Goal: Transaction & Acquisition: Book appointment/travel/reservation

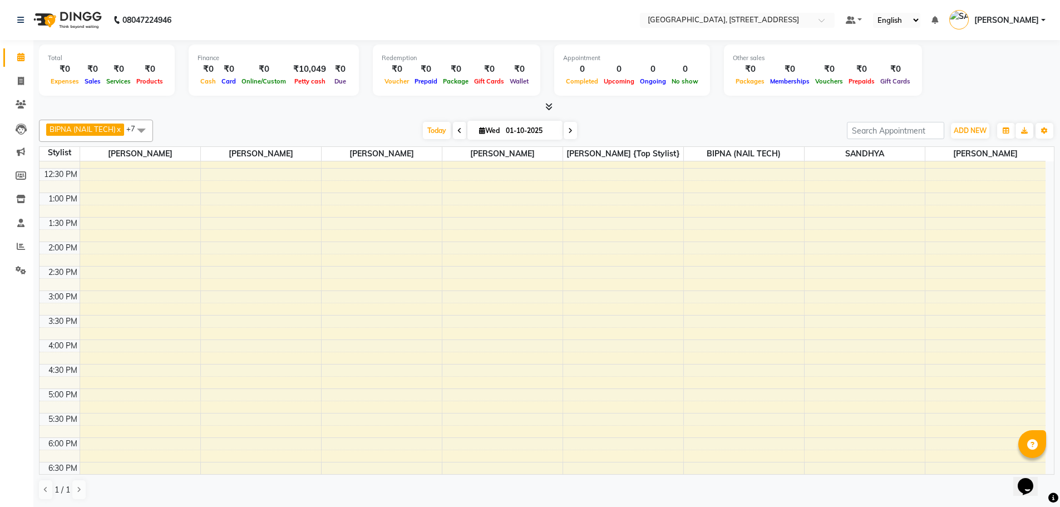
scroll to position [167, 0]
click at [104, 442] on div "9:00 AM 9:30 AM 10:00 AM 10:30 AM 11:00 AM 11:30 AM 12:00 PM 12:30 PM 1:00 PM 1…" at bounding box center [543, 336] width 1006 height 685
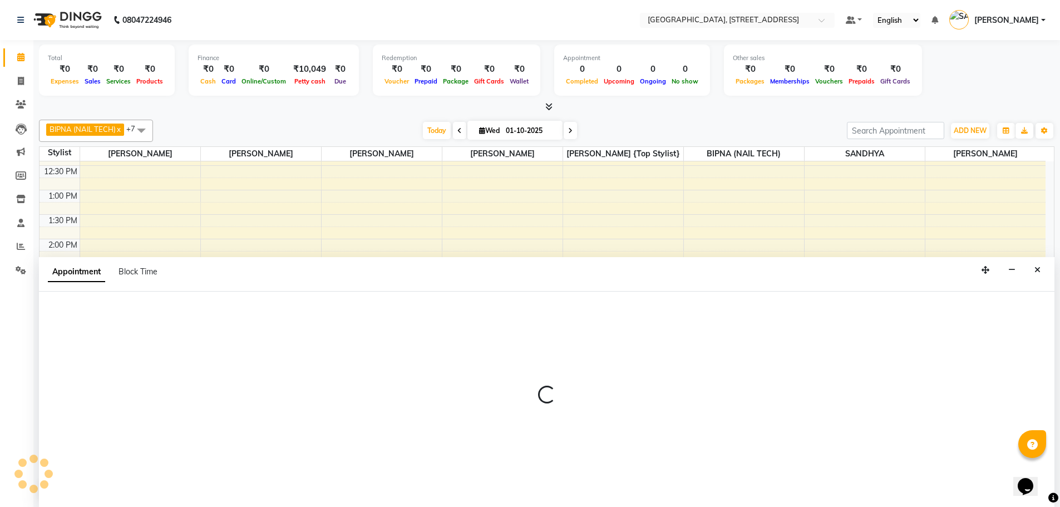
scroll to position [1, 0]
select select "50905"
select select "1080"
select select "tentative"
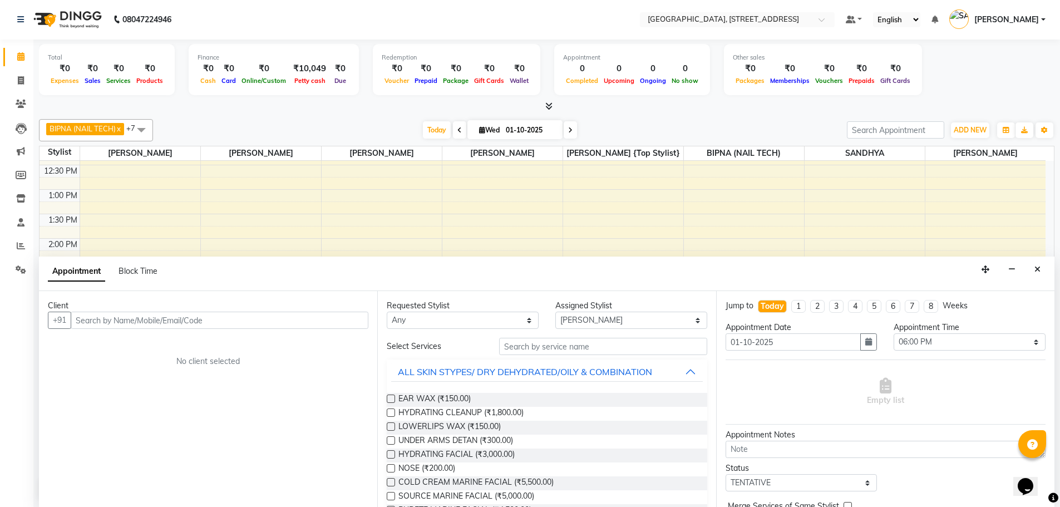
click at [107, 325] on input "text" at bounding box center [220, 320] width 298 height 17
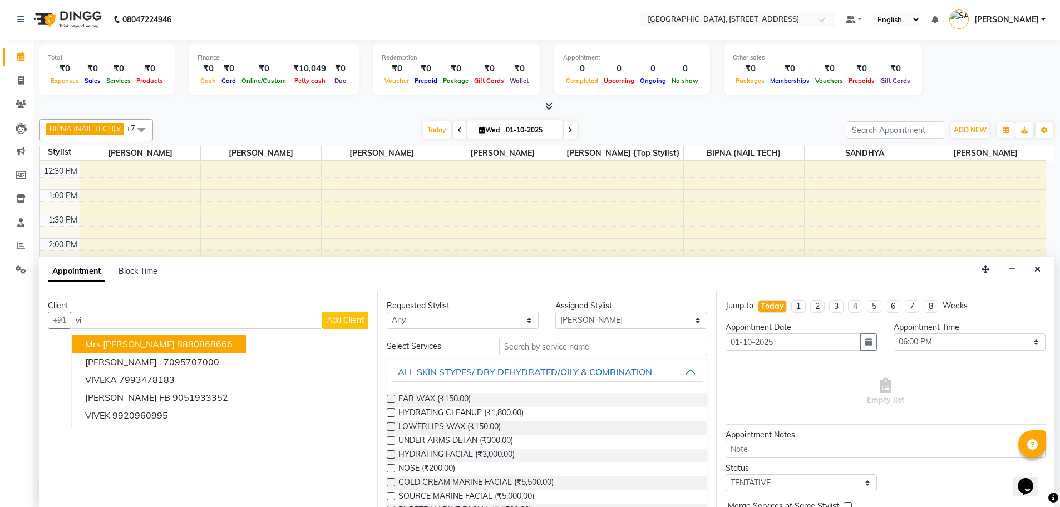
type input "v"
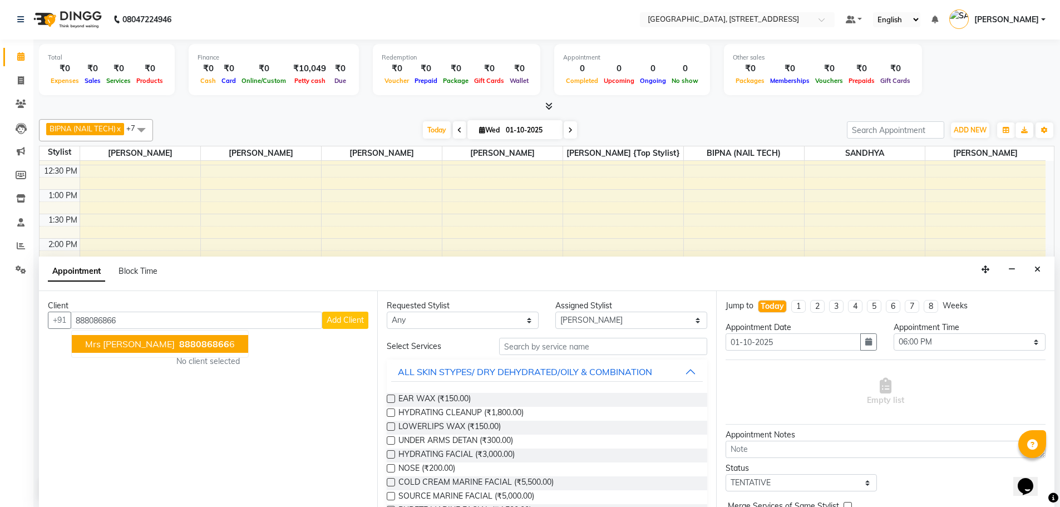
click at [120, 341] on span "Mrs [PERSON_NAME]" at bounding box center [130, 343] width 90 height 11
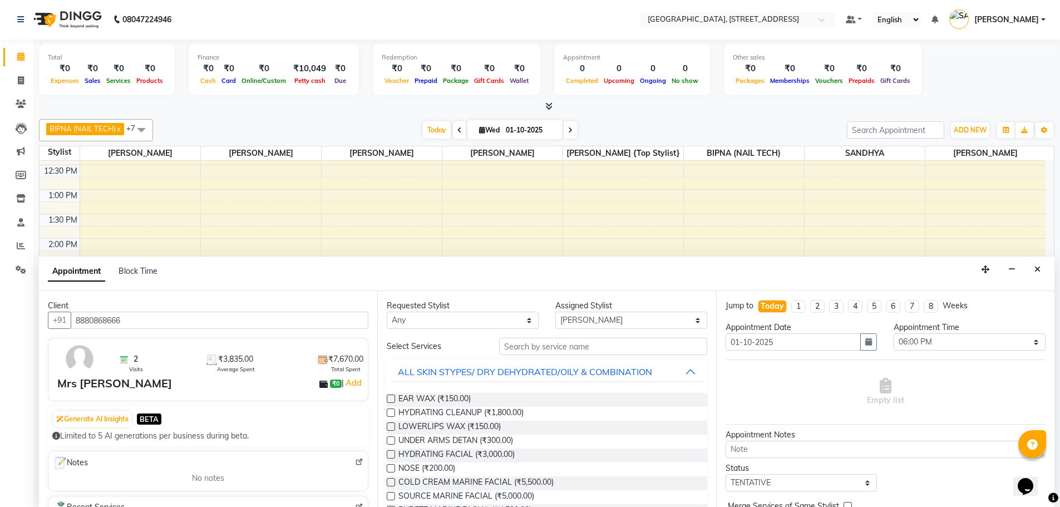
type input "8880868666"
click at [525, 348] on input "text" at bounding box center [603, 346] width 208 height 17
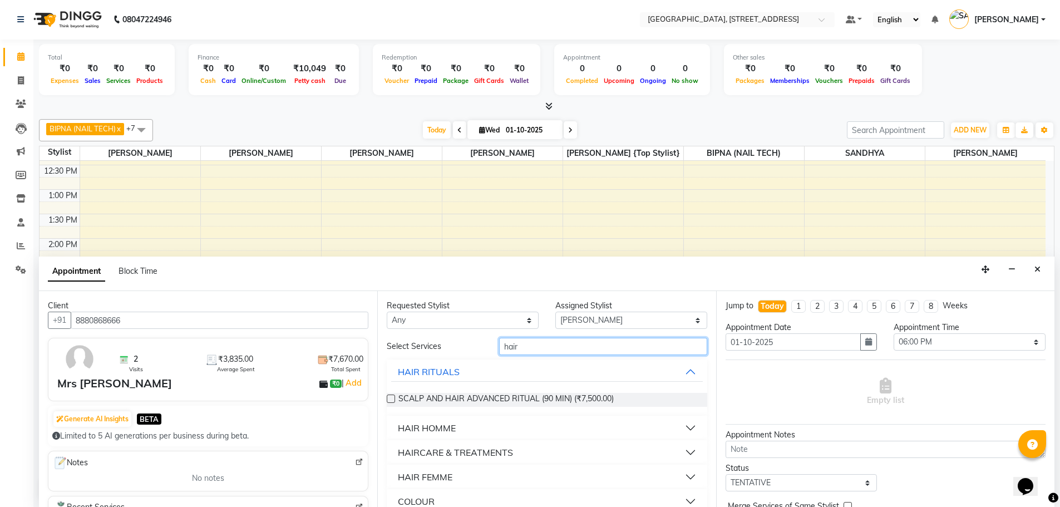
type input "hair"
click at [665, 423] on button "HAIR HOMME" at bounding box center [546, 428] width 311 height 20
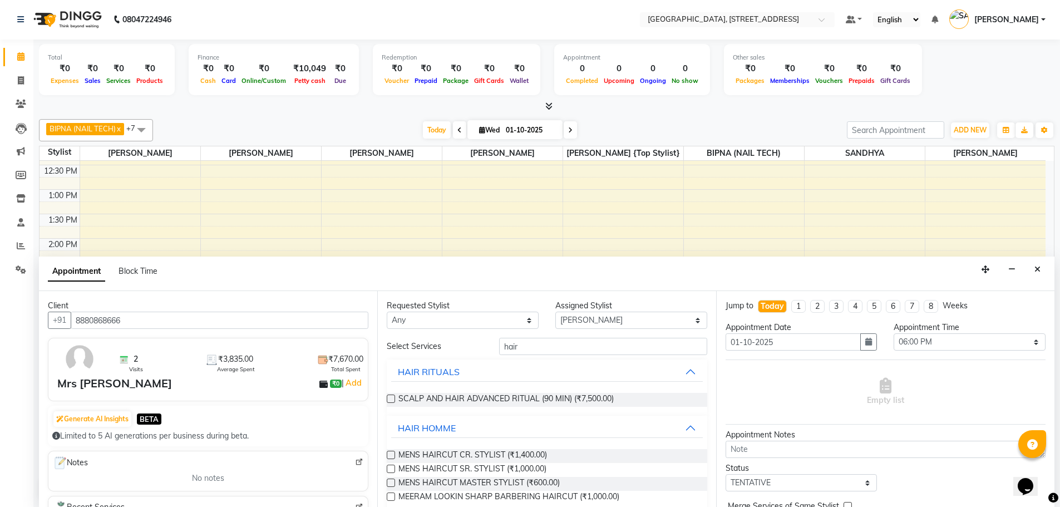
click at [391, 471] on label at bounding box center [391, 469] width 8 height 8
click at [391, 471] on input "checkbox" at bounding box center [390, 469] width 7 height 7
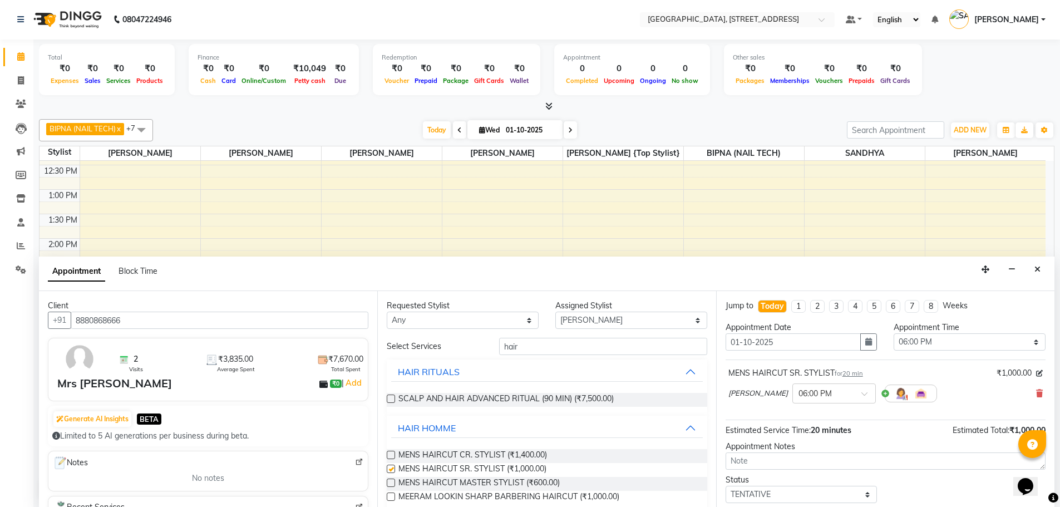
checkbox input "false"
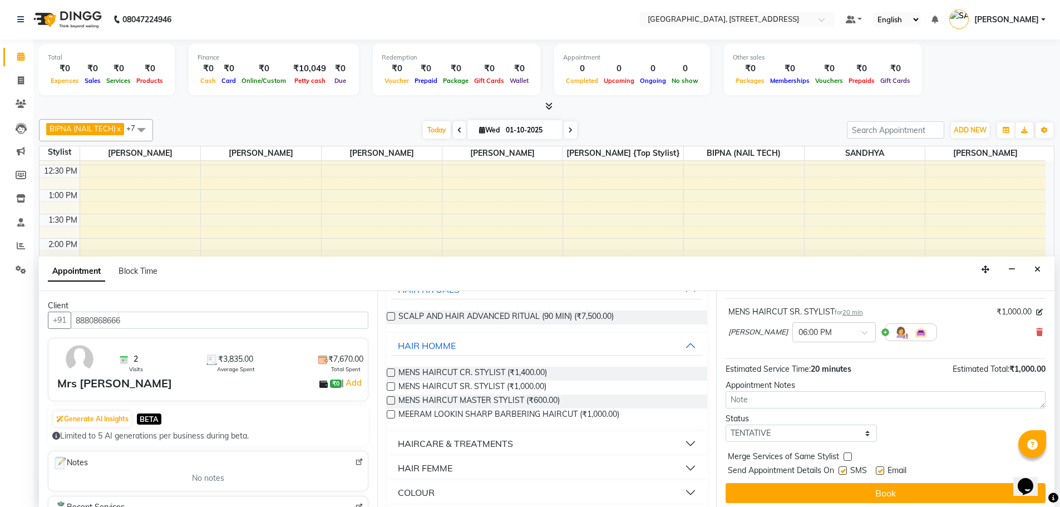
scroll to position [66, 0]
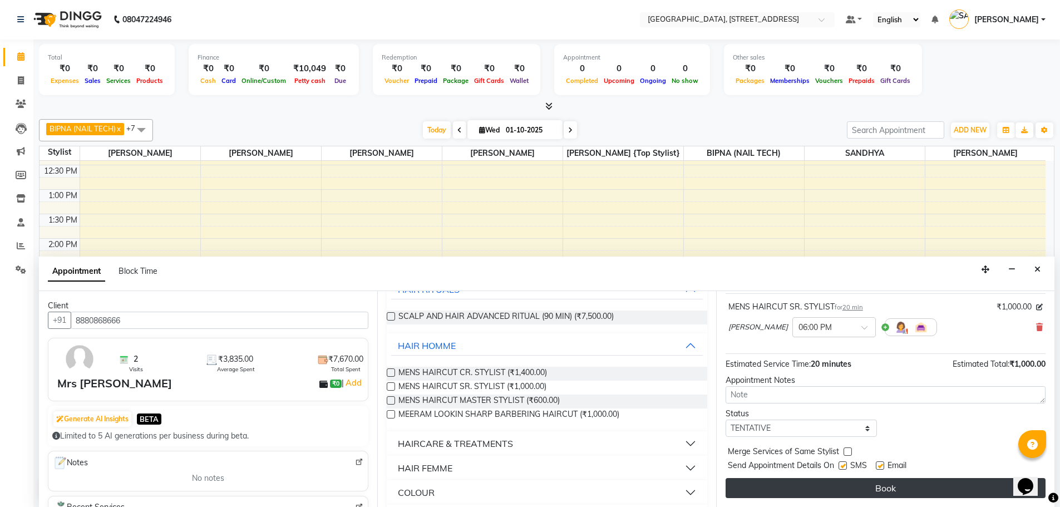
click at [908, 488] on button "Book" at bounding box center [885, 488] width 320 height 20
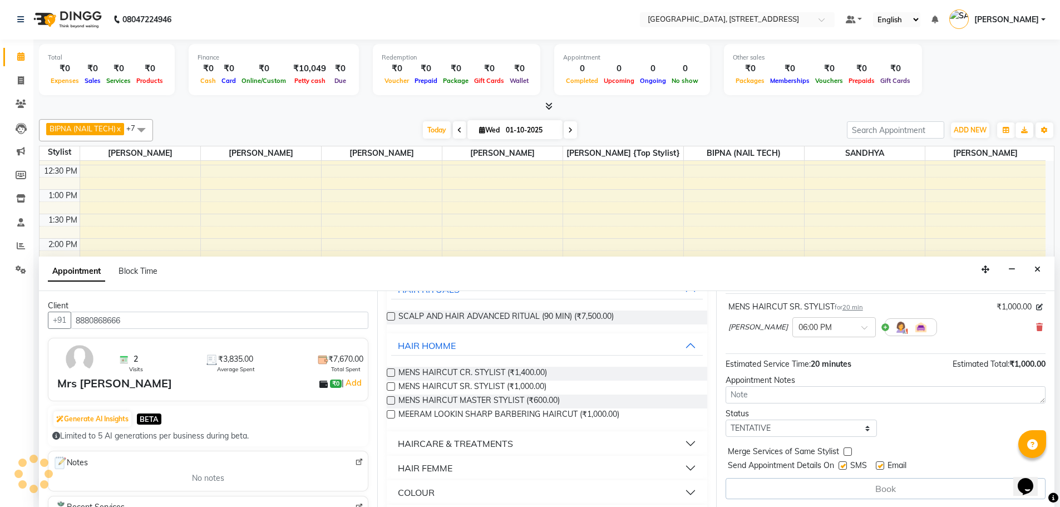
scroll to position [0, 0]
